Goal: Transaction & Acquisition: Purchase product/service

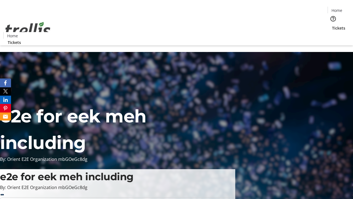
click at [332, 25] on span "Tickets" at bounding box center [338, 28] width 13 height 6
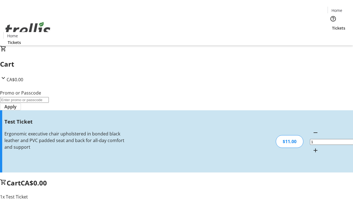
type input "UNLOCK"
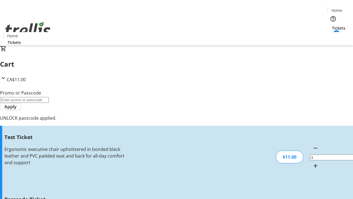
type input "5"
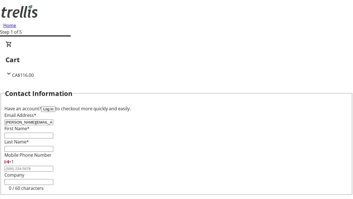
type input "[PERSON_NAME][EMAIL_ADDRESS][DOMAIN_NAME]"
type input "[PERSON_NAME]"
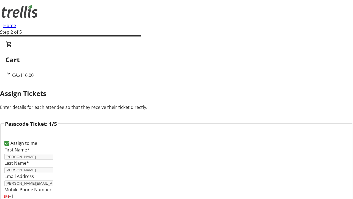
type input "[PERSON_NAME]"
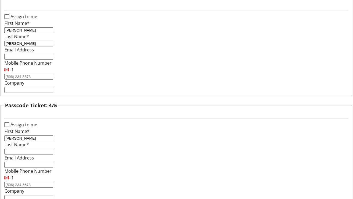
type input "[PERSON_NAME]"
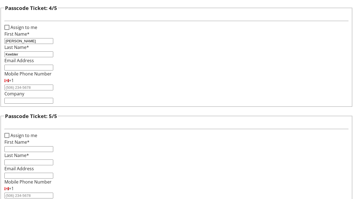
type input "Keebler"
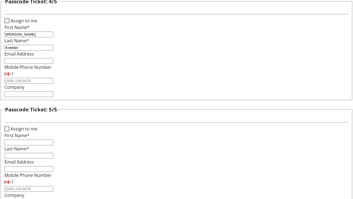
click at [9, 126] on input "Assign to me" at bounding box center [6, 128] width 5 height 5
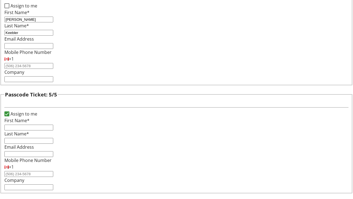
checkbox input "true"
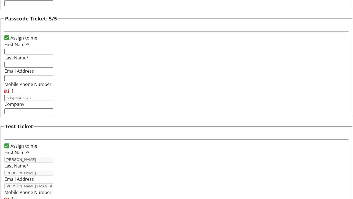
type input "[PERSON_NAME]"
type input "[PERSON_NAME][EMAIL_ADDRESS][DOMAIN_NAME]"
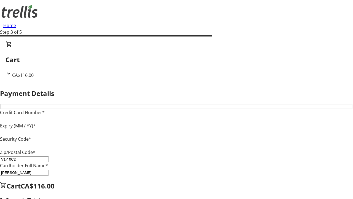
type input "V1Y 0C2"
